Goal: Information Seeking & Learning: Learn about a topic

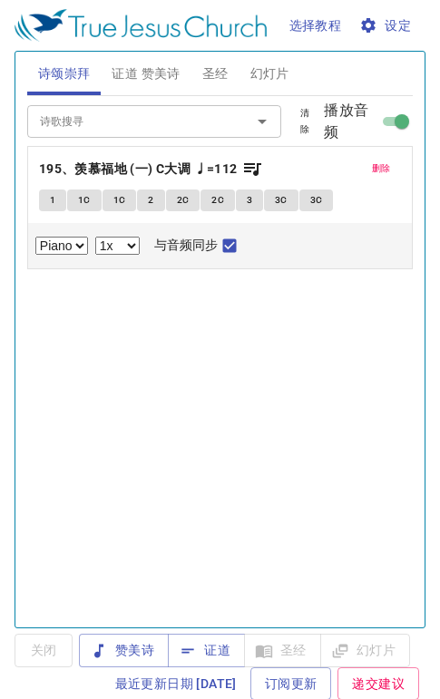
select select "1"
click at [154, 74] on span "证道 赞美诗" at bounding box center [146, 74] width 68 height 23
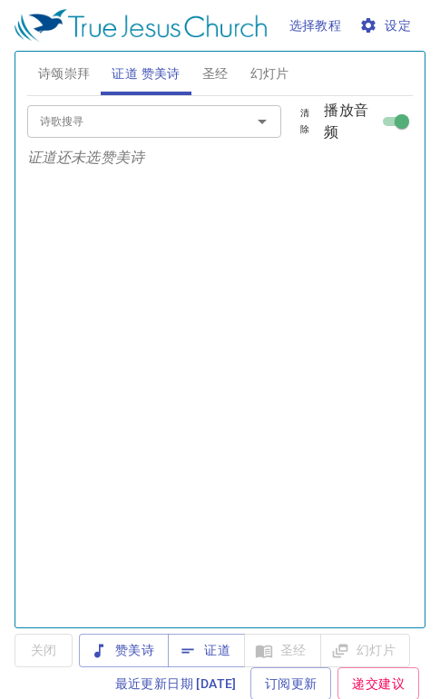
click at [203, 649] on span "证道" at bounding box center [206, 650] width 48 height 23
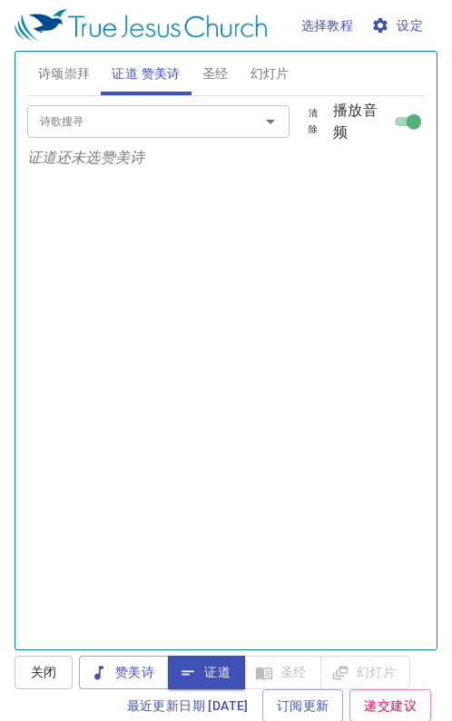
click at [78, 65] on span "诗颂崇拜" at bounding box center [64, 74] width 53 height 23
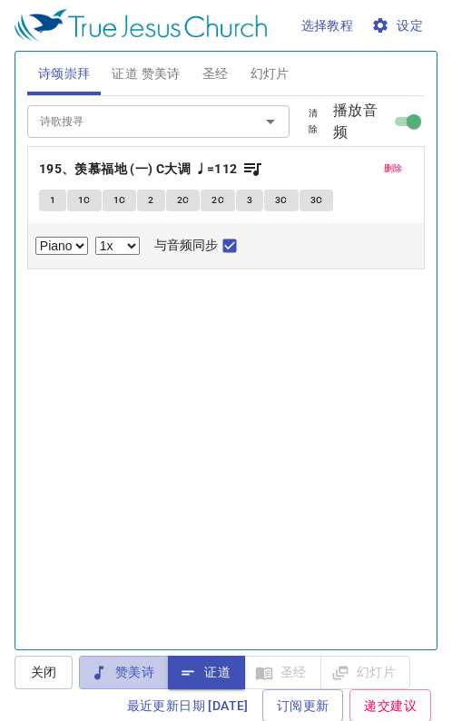
click at [141, 674] on span "赞美诗" at bounding box center [123, 672] width 61 height 23
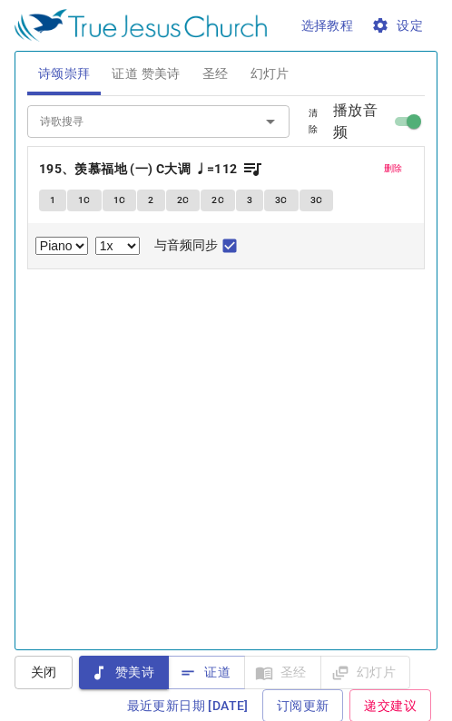
click at [384, 170] on span "删除" at bounding box center [393, 169] width 19 height 16
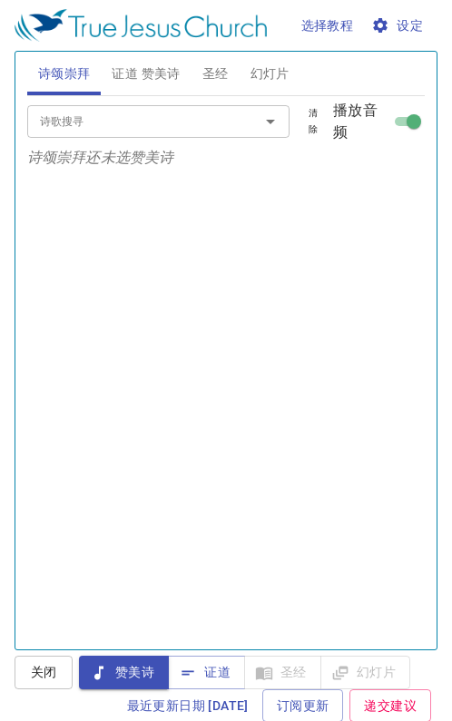
click at [132, 122] on input "诗歌搜寻" at bounding box center [132, 121] width 199 height 21
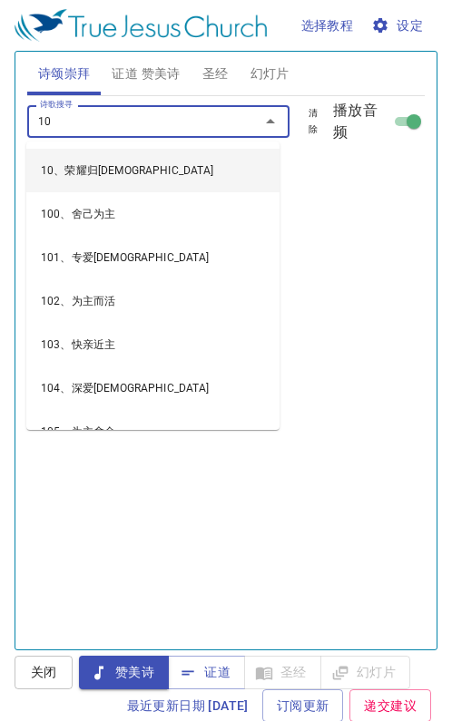
type input "103"
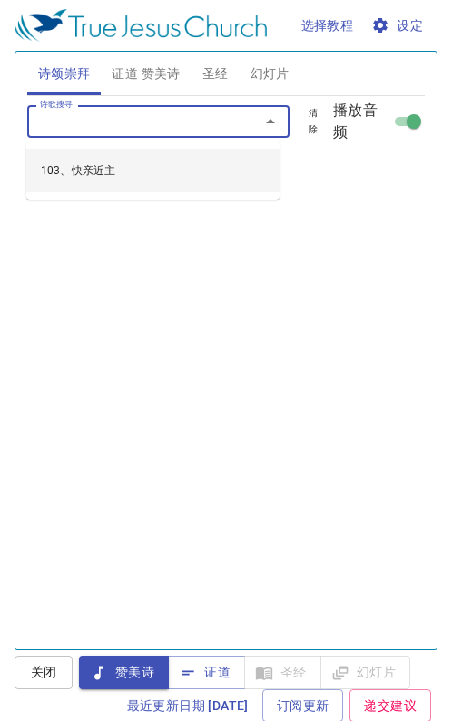
select select "1"
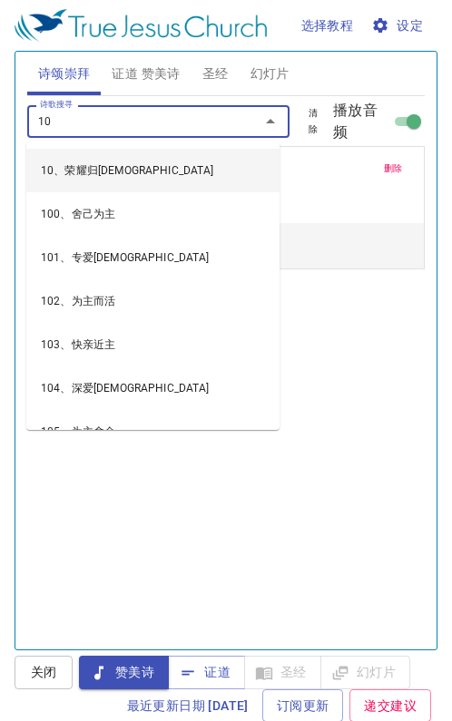
type input "104"
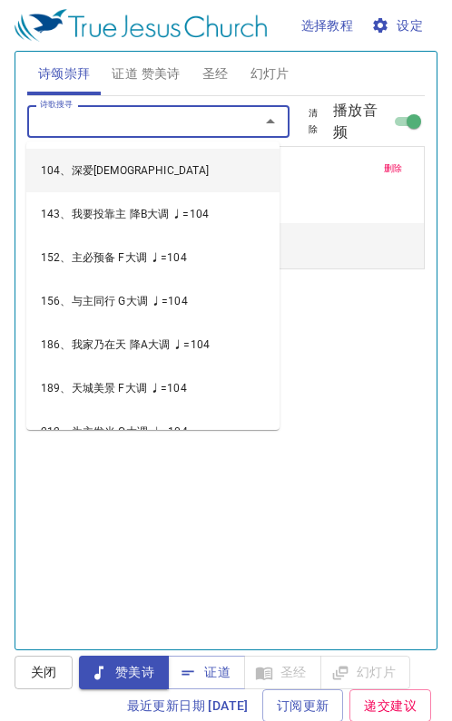
select select "1"
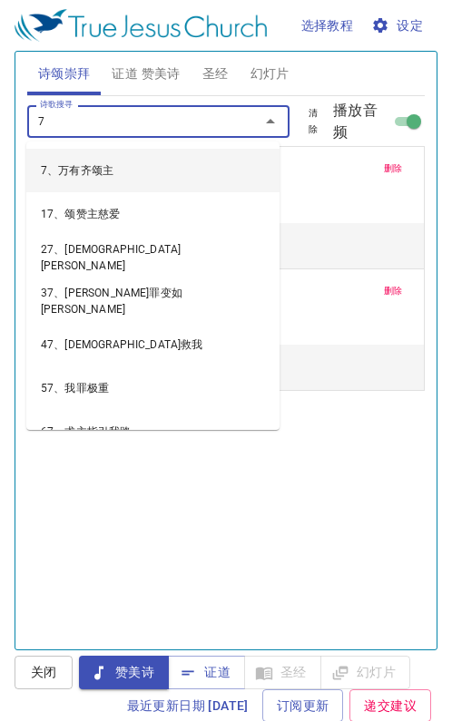
type input "71"
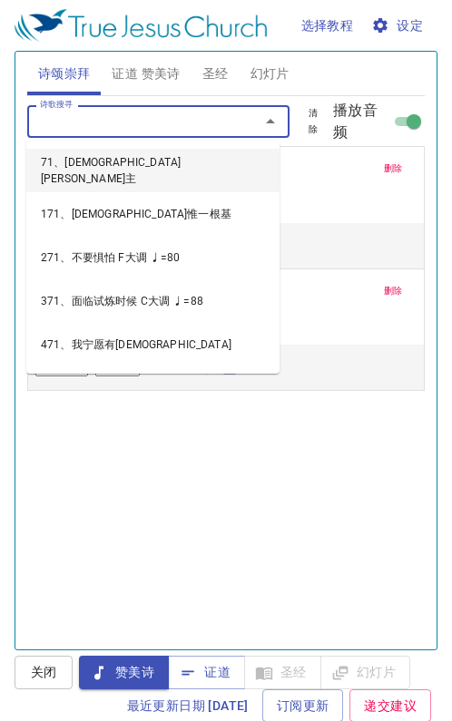
select select "1"
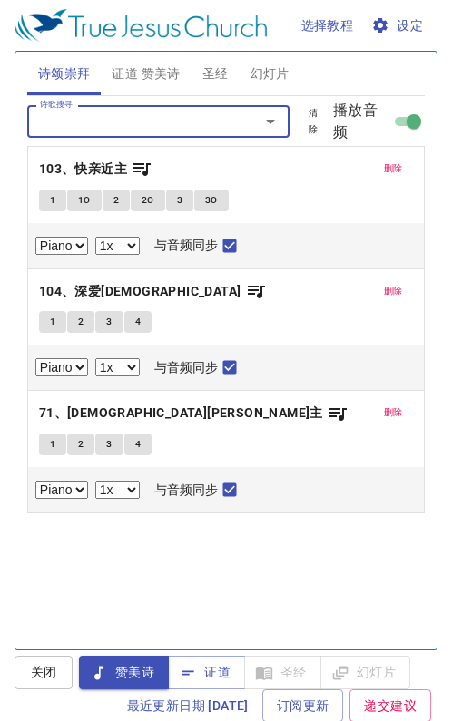
type input "1"
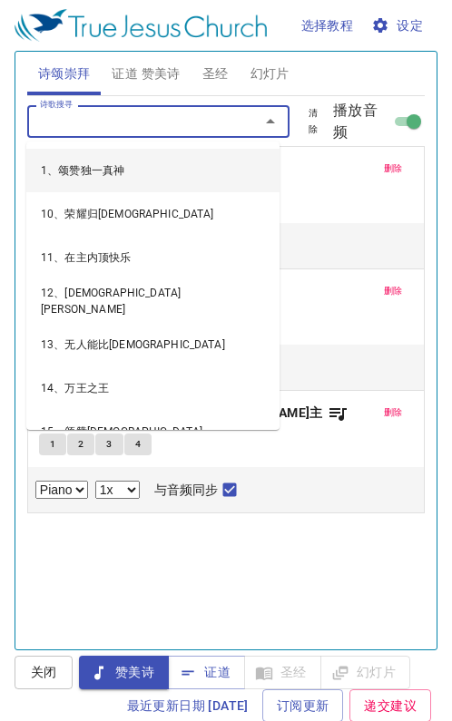
select select "1"
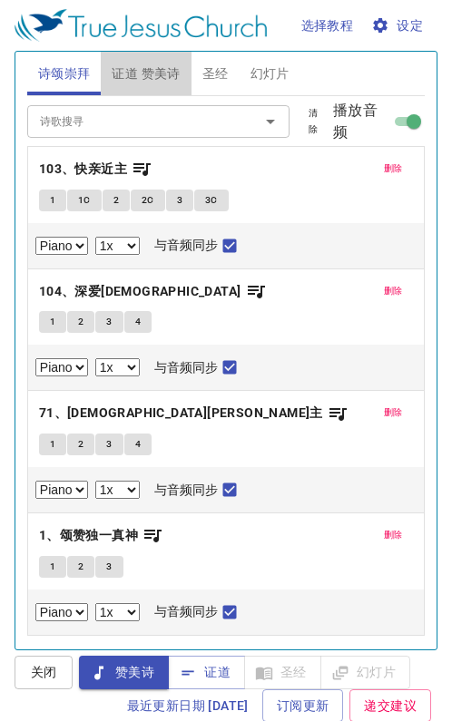
drag, startPoint x: 155, startPoint y: 60, endPoint x: 150, endPoint y: 69, distance: 10.6
click at [153, 61] on button "证道 赞美诗" at bounding box center [146, 74] width 90 height 44
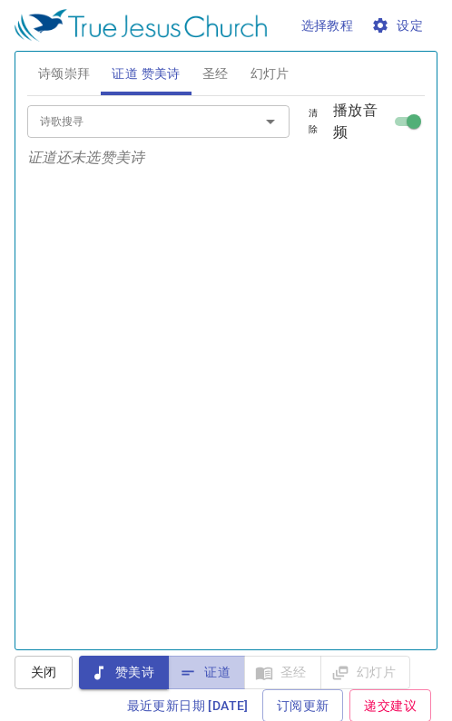
click at [204, 677] on span "证道" at bounding box center [206, 672] width 48 height 23
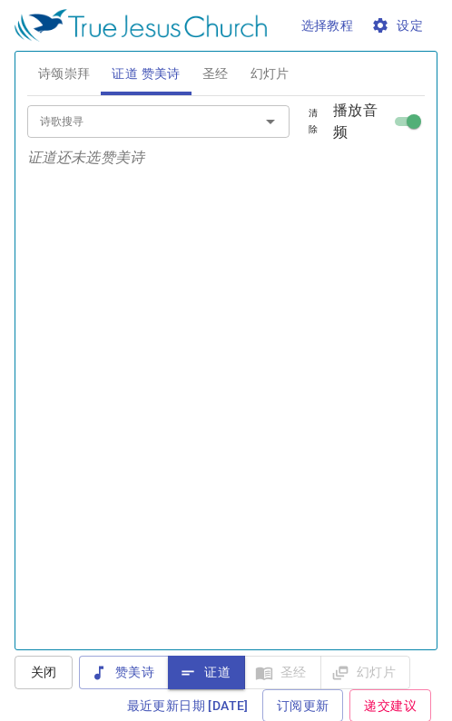
click at [168, 656] on button "证道" at bounding box center [206, 673] width 77 height 34
click at [65, 73] on span "诗颂崇拜" at bounding box center [64, 74] width 53 height 23
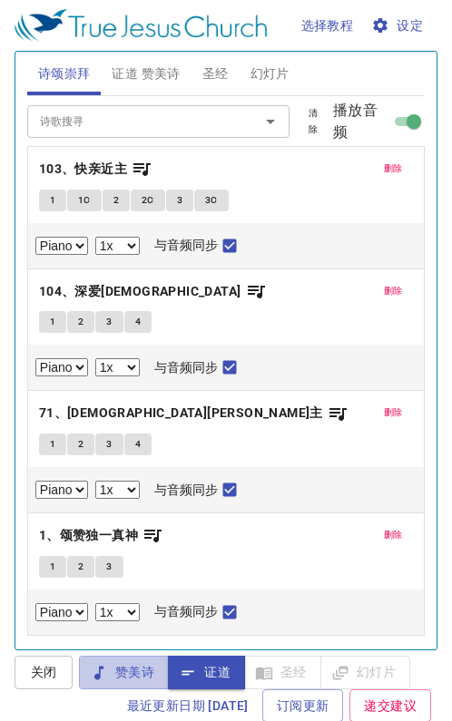
click at [119, 669] on span "赞美诗" at bounding box center [123, 672] width 61 height 23
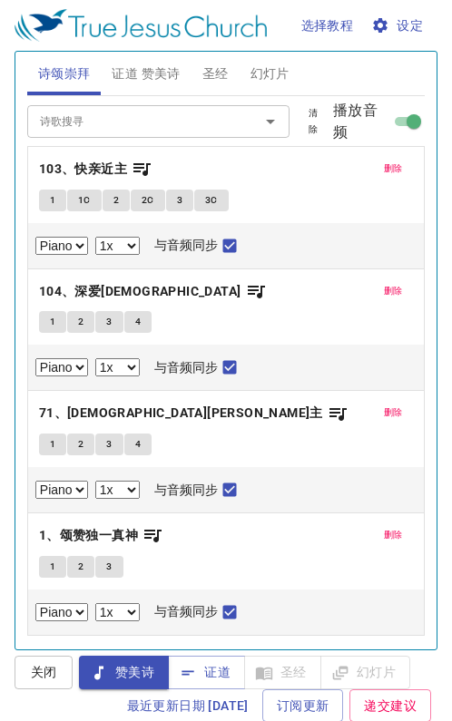
click at [98, 169] on b "103、快亲近主" at bounding box center [83, 169] width 88 height 23
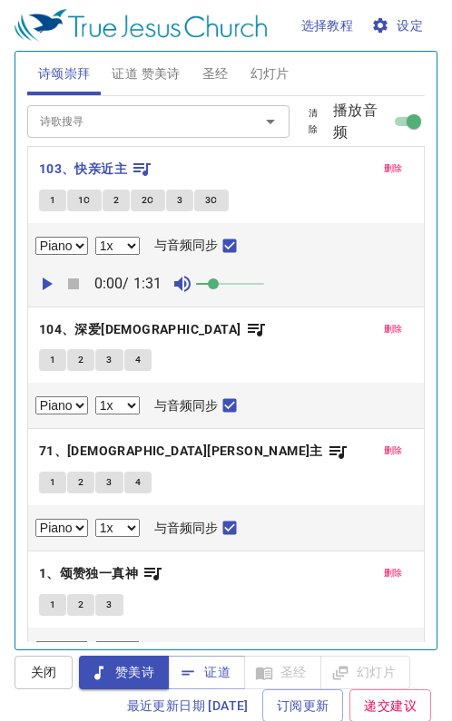
click at [52, 196] on span "1" at bounding box center [52, 200] width 5 height 16
checkbox input "false"
select select "1"
click at [364, 159] on div "删除 103、快亲近主 1 1C 2 2C 3 3C Piano 0.6x 0.7x 0.8x 0.9x 1x 1.1x 1.2x 1.3x 1.4x 1.5…" at bounding box center [225, 410] width 397 height 528
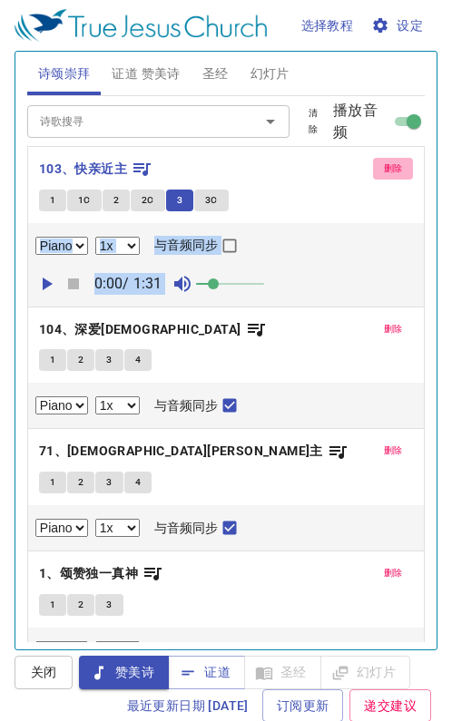
click at [384, 169] on span "删除" at bounding box center [393, 169] width 19 height 16
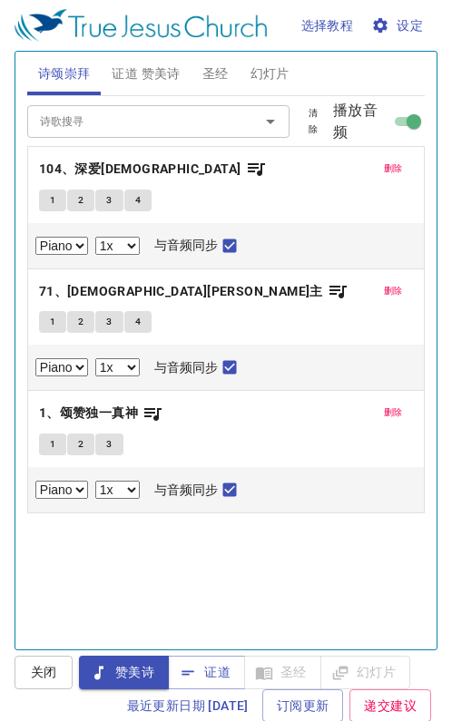
click at [130, 164] on span "104、深爱耶稣" at bounding box center [153, 169] width 228 height 23
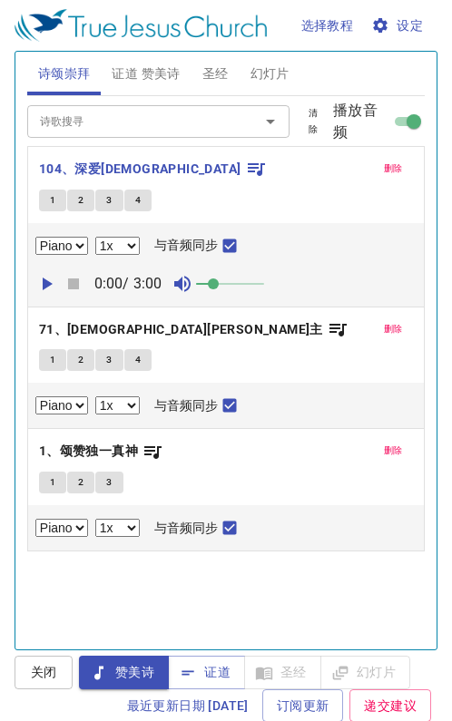
click at [46, 199] on button "1" at bounding box center [52, 201] width 27 height 22
checkbox input "false"
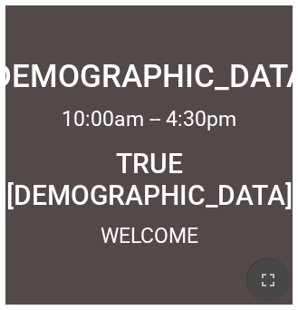
click at [260, 281] on icon "button" at bounding box center [269, 280] width 22 height 22
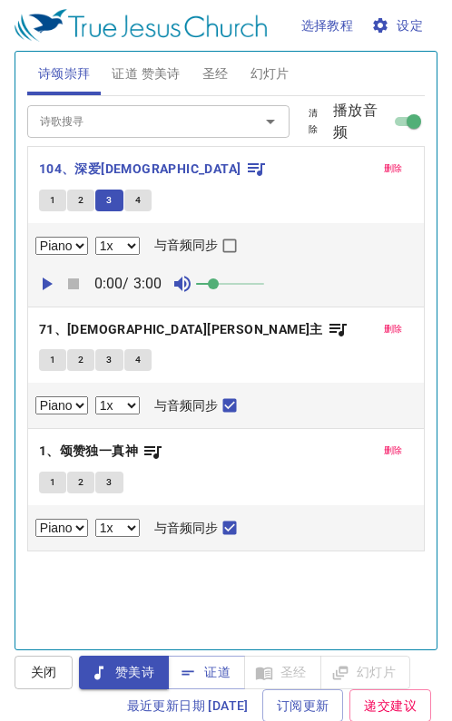
select select "1"
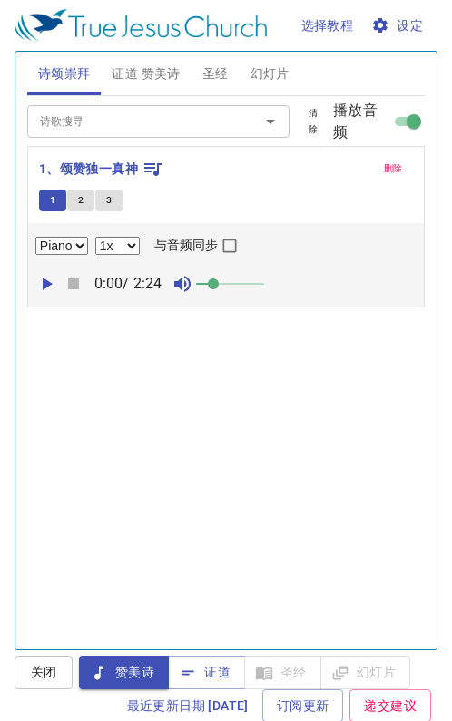
select select "1"
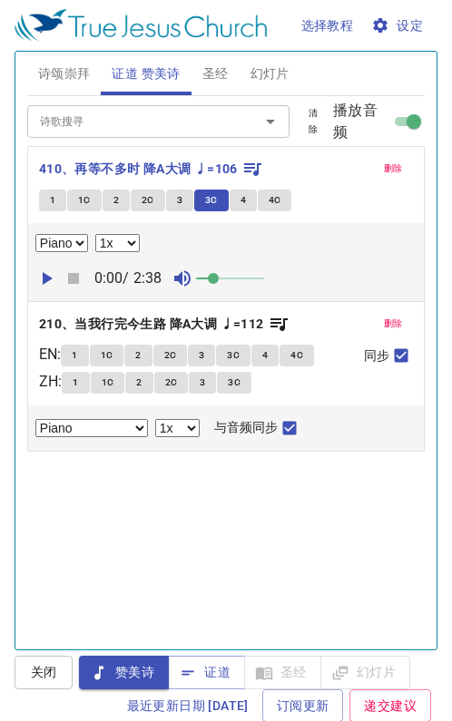
select select "1"
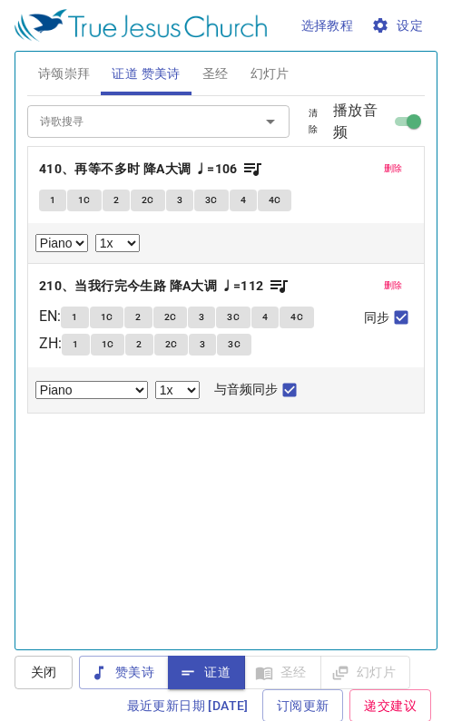
select select "1"
